Goal: Contribute content

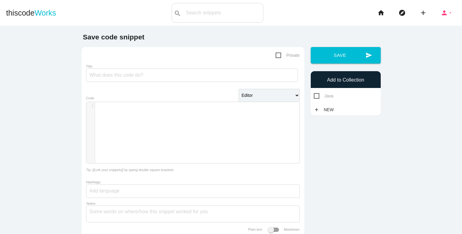
click at [450, 15] on icon "arrow_drop_down" at bounding box center [450, 13] width 5 height 20
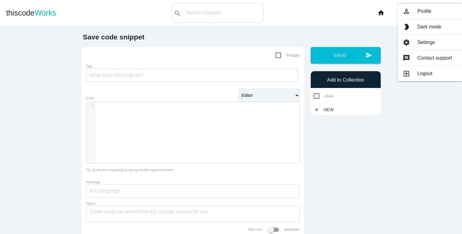
click at [139, 112] on div "​ x 1 ​" at bounding box center [198, 137] width 222 height 70
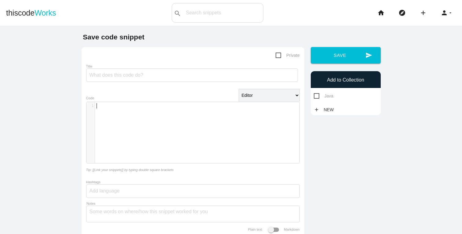
click at [139, 112] on div "​ x 1 ​" at bounding box center [198, 137] width 222 height 70
type textarea "public void rotate"
type textarea "int"
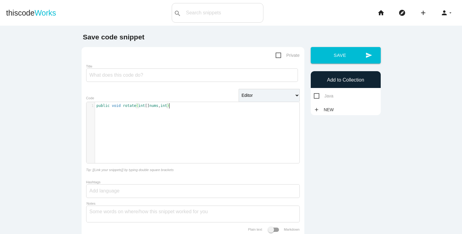
scroll to position [2, 17]
type textarea "nums, int rotations"
type textarea "n"
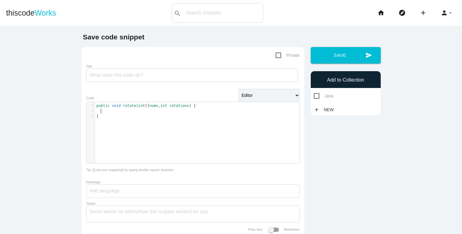
type textarea "n"
type textarea "int n = nums.length;"
type textarea "k = k % n;"
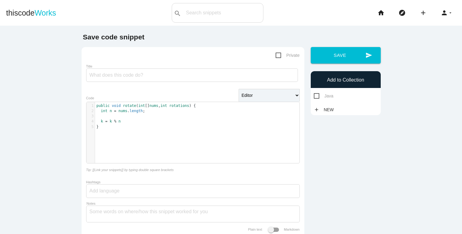
scroll to position [2, 17]
type textarea "for"
type textarea "int i = 0; i < n; i++"
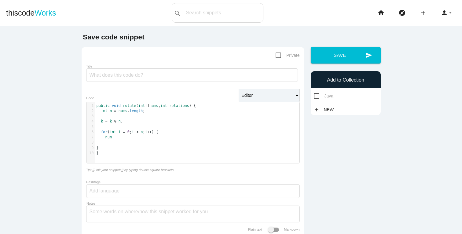
type textarea "nums"
type textarea "int"
type textarea "new"
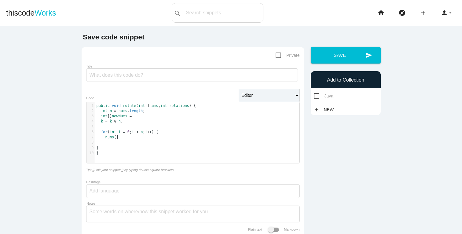
type textarea "Nums ="
type textarea ";"
type textarea "="
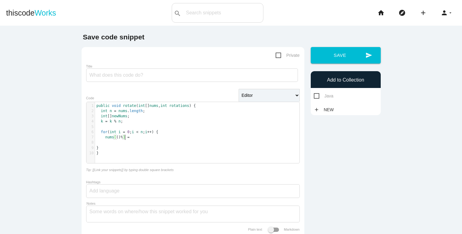
scroll to position [2, 5]
type textarea "% n"
type textarea "i +k"
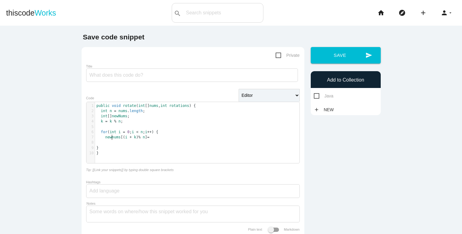
type textarea "newN"
click at [159, 139] on pre "newNums [( i + k ) % n ] =" at bounding box center [197, 137] width 205 height 5
type textarea "nums"
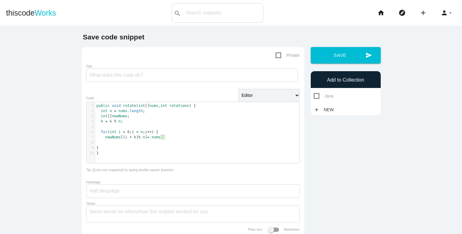
type textarea "i"
type textarea ";"
type textarea "for"
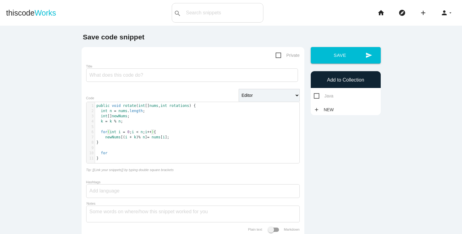
click at [127, 151] on pre "for" at bounding box center [197, 153] width 205 height 5
type textarea "int i = 0; i < n; i++"
type textarea "nums"
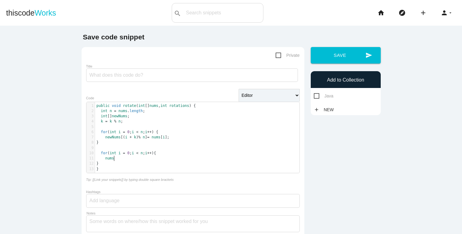
scroll to position [2, 9]
type textarea "1"
type textarea "= newNums"
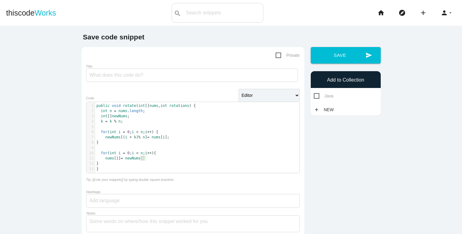
type textarea "i"
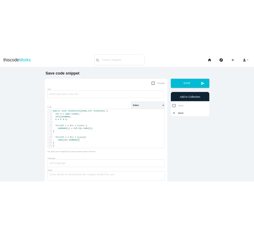
scroll to position [2, 1]
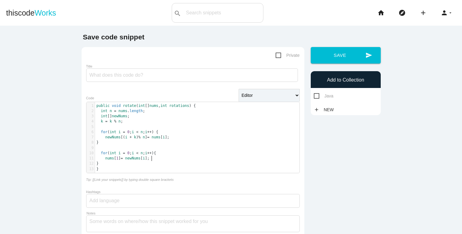
type textarea ";"
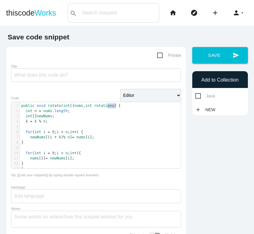
type textarea "rotations"
drag, startPoint x: 116, startPoint y: 107, endPoint x: 95, endPoint y: 109, distance: 21.5
type textarea "k"
click at [62, 123] on pre "k = k % n ;" at bounding box center [103, 121] width 166 height 5
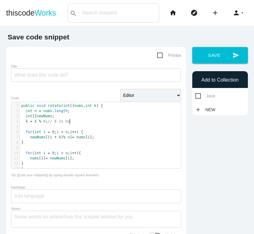
scroll to position [2, 17]
type textarea "// k is number of rations"
type textarea "otations"
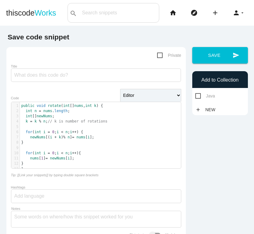
click at [71, 125] on pre at bounding box center [103, 126] width 166 height 5
click at [52, 117] on span "newNums" at bounding box center [45, 116] width 16 height 4
type textarea "new"
type textarea "= newI"
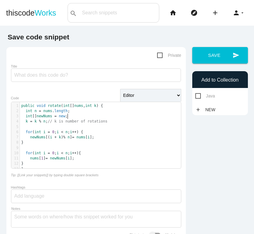
scroll to position [2, 12]
type textarea "int"
type textarea "n"
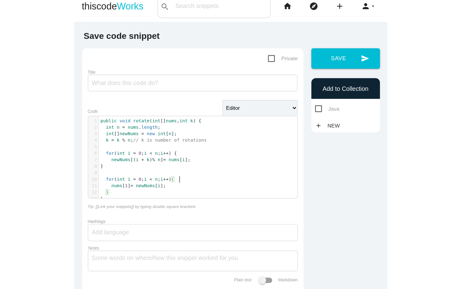
scroll to position [9, 0]
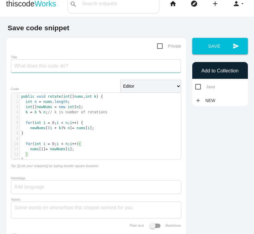
click at [48, 68] on input "Title" at bounding box center [96, 65] width 170 height 13
paste input "Rotate Array"
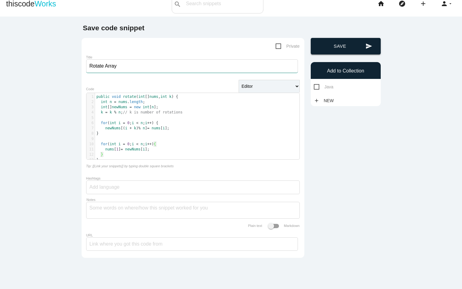
type input "Rotate Array"
click at [352, 50] on button "send Save" at bounding box center [346, 46] width 70 height 17
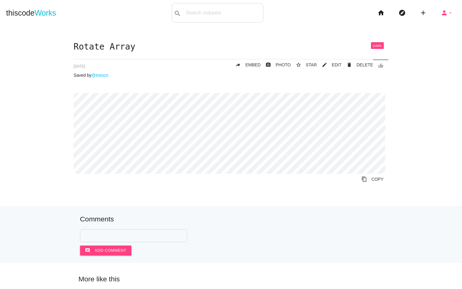
click at [448, 12] on icon "arrow_drop_down" at bounding box center [450, 13] width 5 height 20
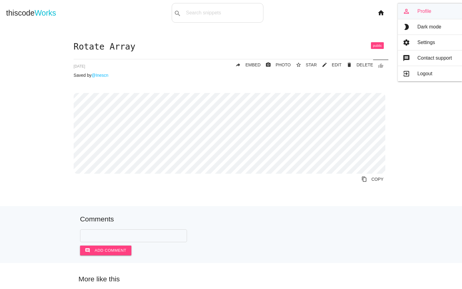
click at [438, 17] on link "person_outline Profile" at bounding box center [430, 11] width 64 height 15
